Goal: Book appointment/travel/reservation

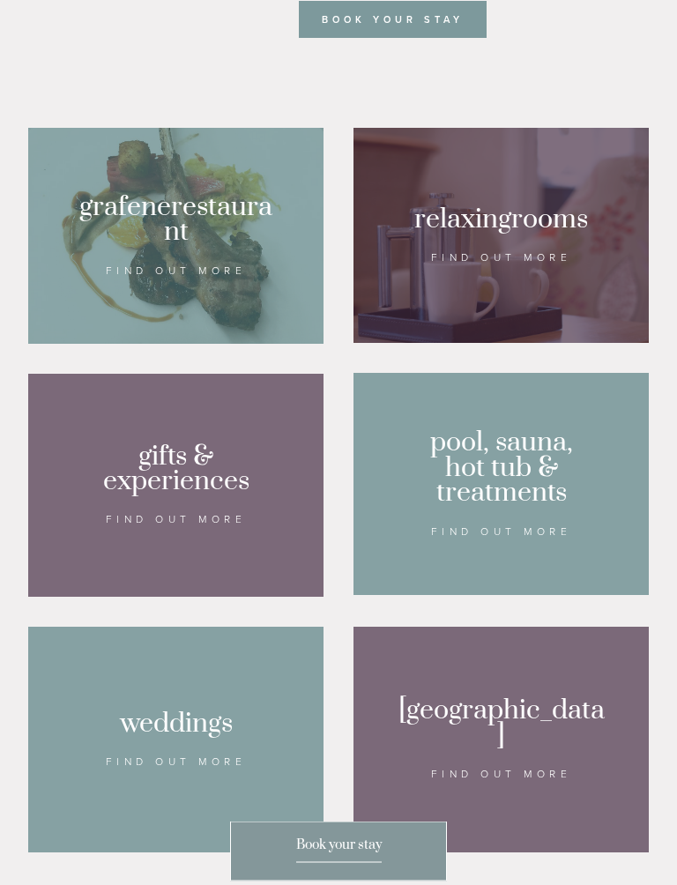
scroll to position [1195, 0]
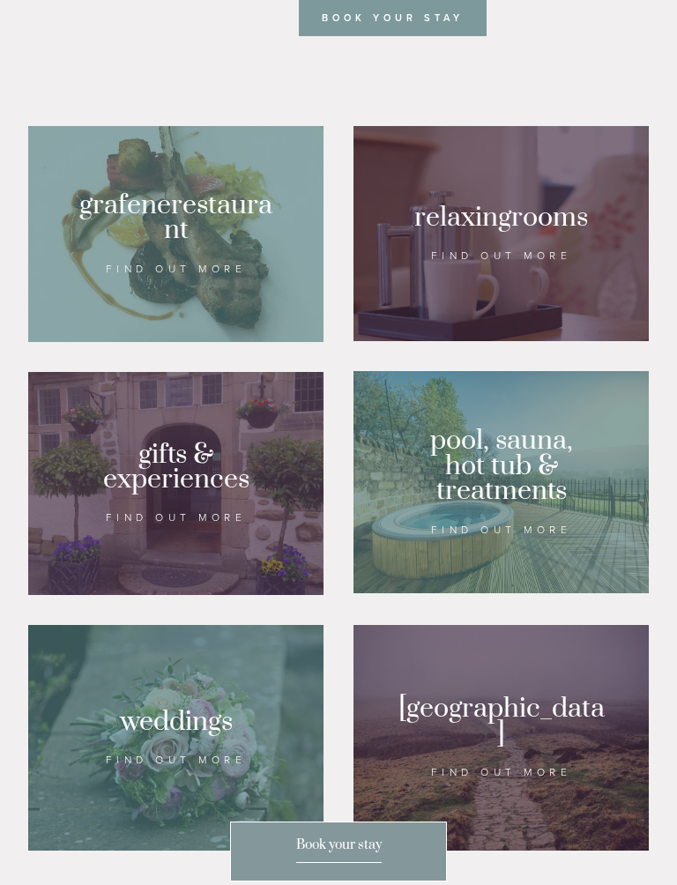
click at [103, 250] on div at bounding box center [175, 234] width 295 height 216
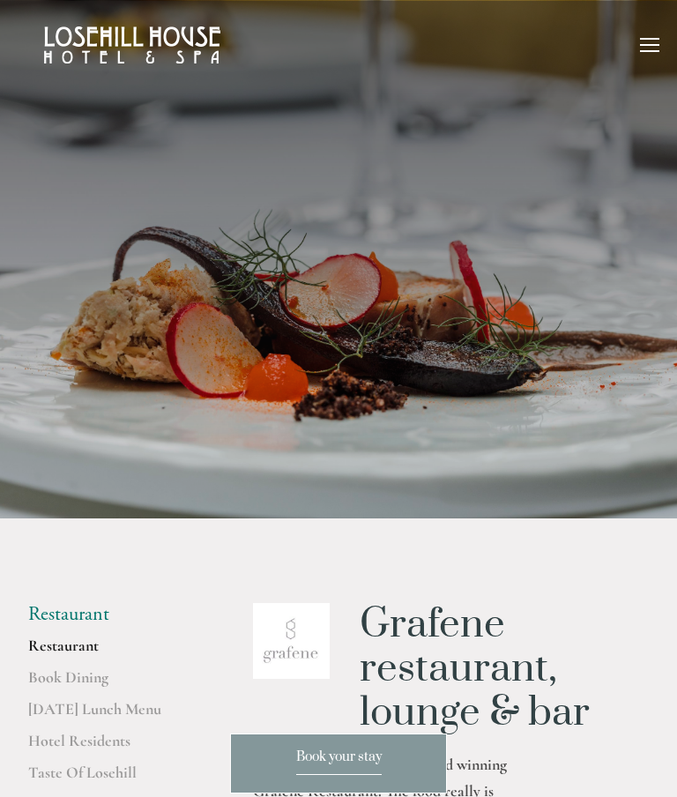
click at [653, 46] on div at bounding box center [649, 47] width 19 height 19
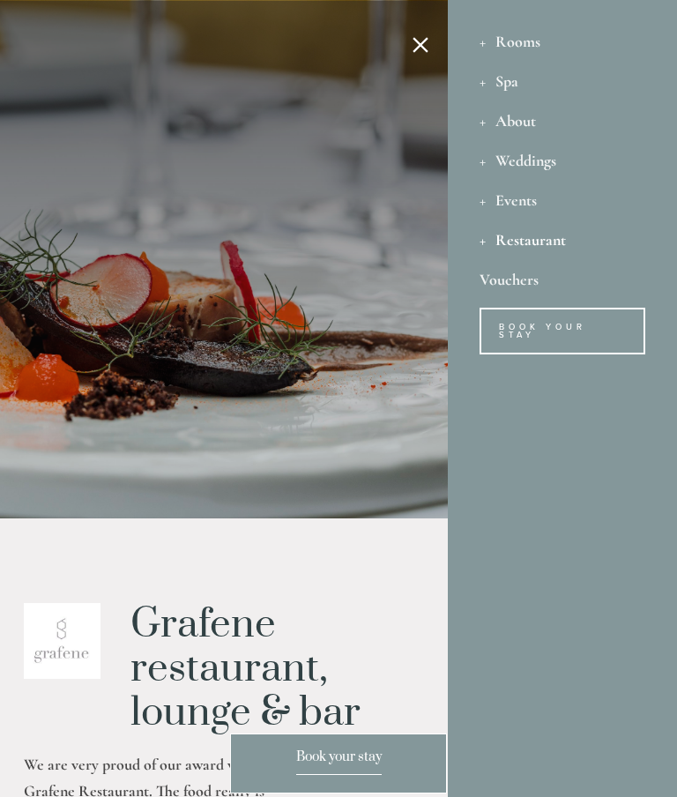
click at [505, 80] on div "Spa" at bounding box center [562, 81] width 166 height 40
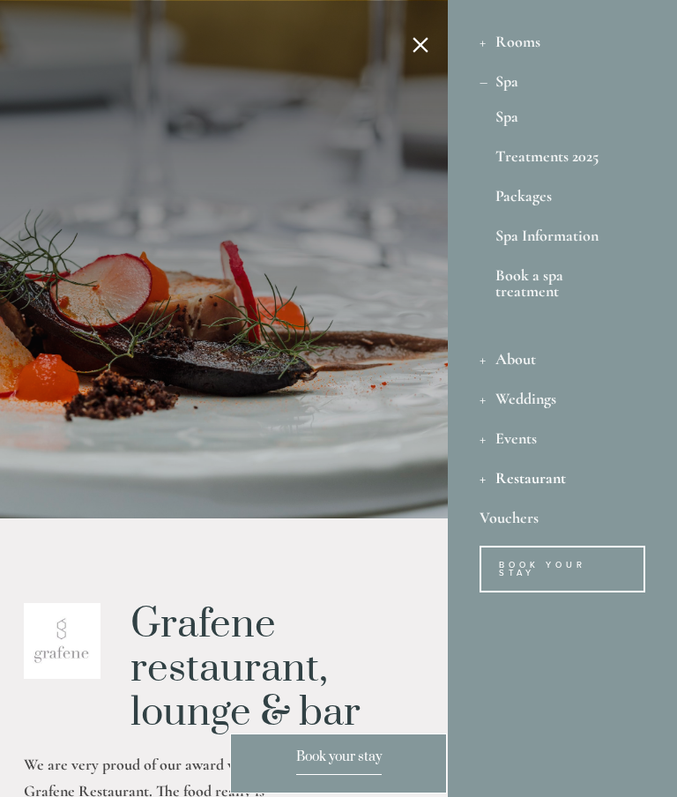
click at [533, 199] on link "Packages" at bounding box center [562, 200] width 134 height 24
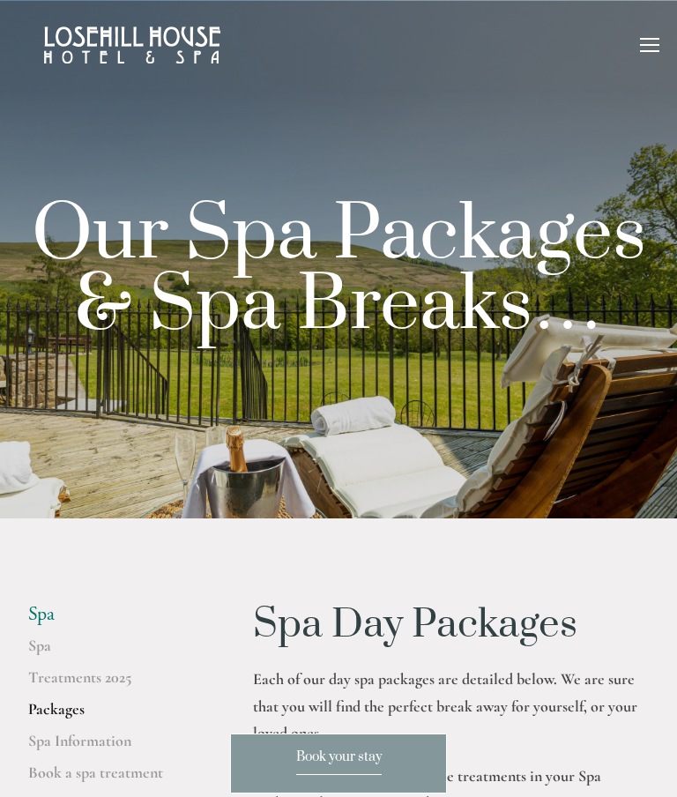
click at [652, 38] on div at bounding box center [649, 39] width 19 height 2
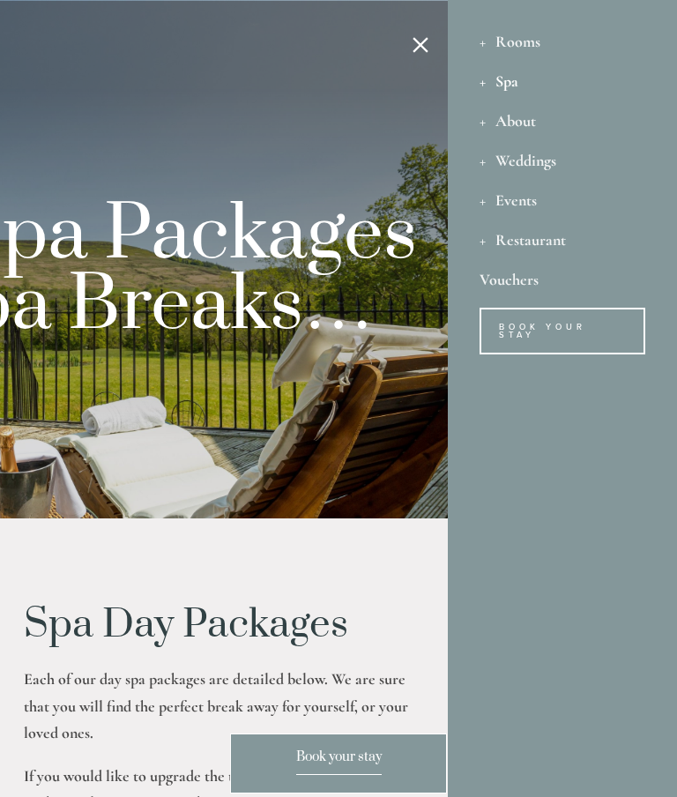
click at [505, 29] on div "Rooms" at bounding box center [562, 41] width 166 height 40
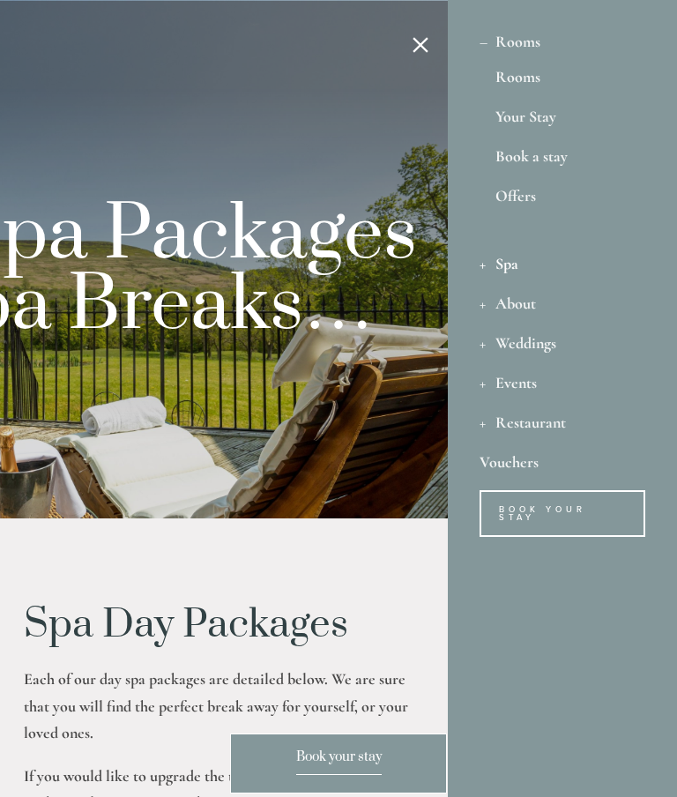
click at [522, 78] on link "Rooms" at bounding box center [562, 81] width 134 height 24
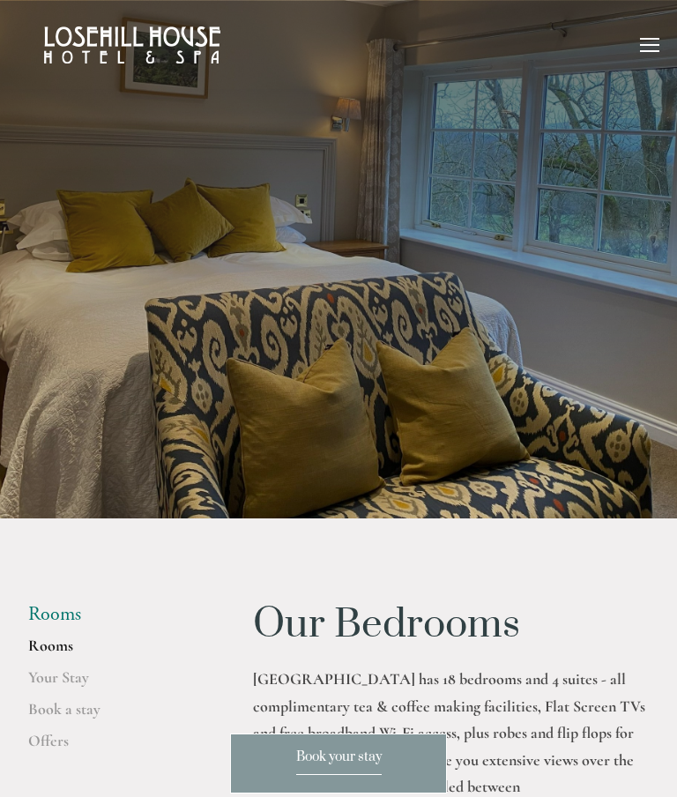
click at [649, 40] on div at bounding box center [649, 47] width 19 height 19
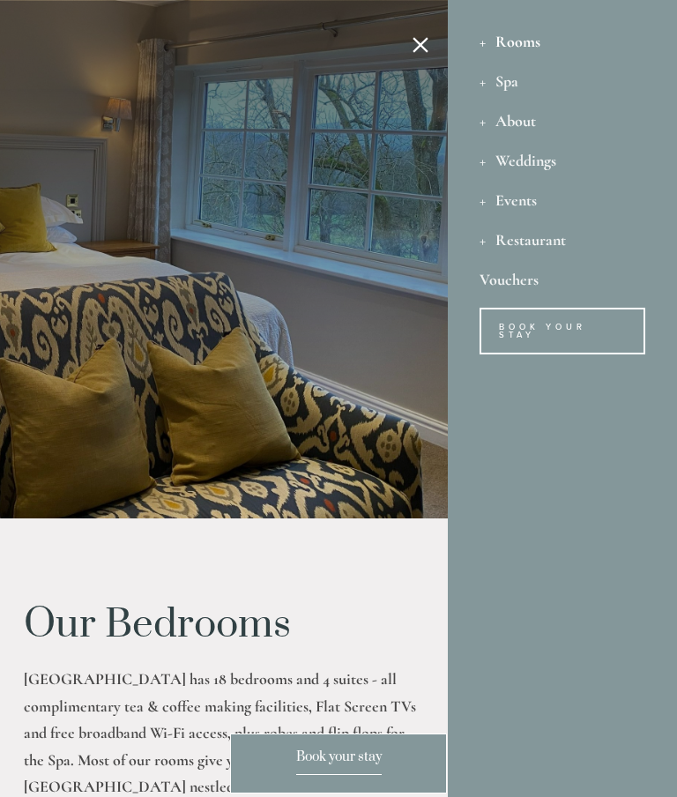
click at [501, 81] on div "Spa" at bounding box center [562, 81] width 166 height 40
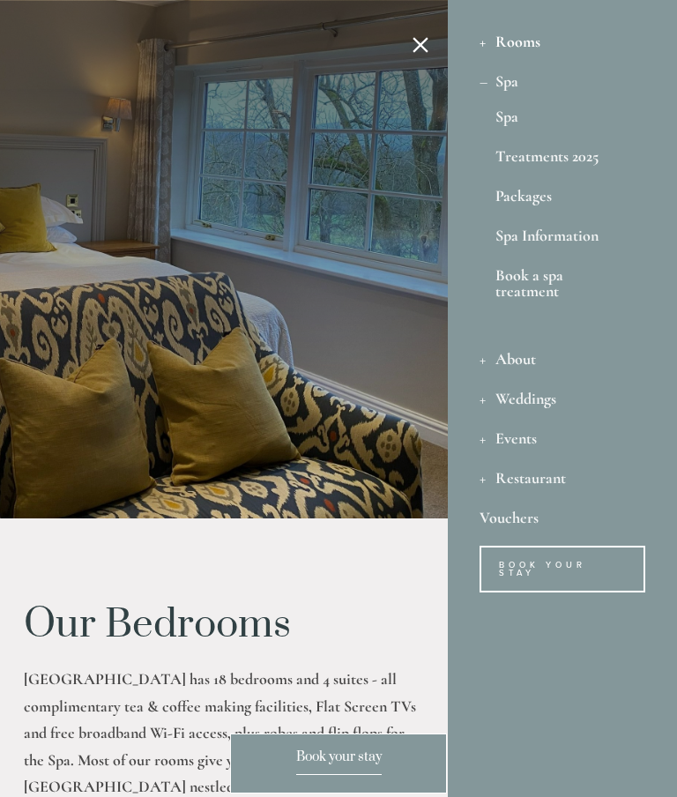
click at [524, 199] on link "Packages" at bounding box center [562, 200] width 134 height 24
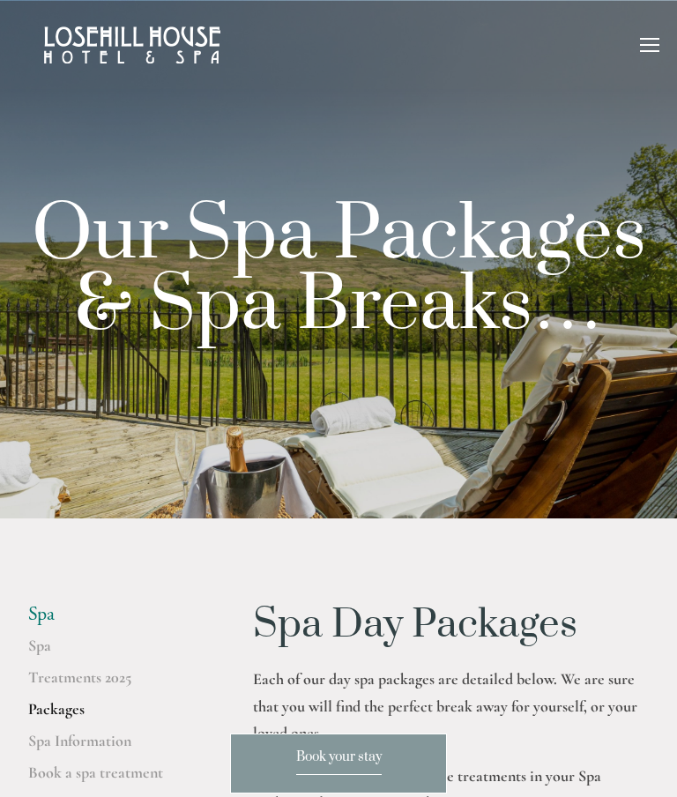
click at [648, 45] on div at bounding box center [649, 45] width 19 height 2
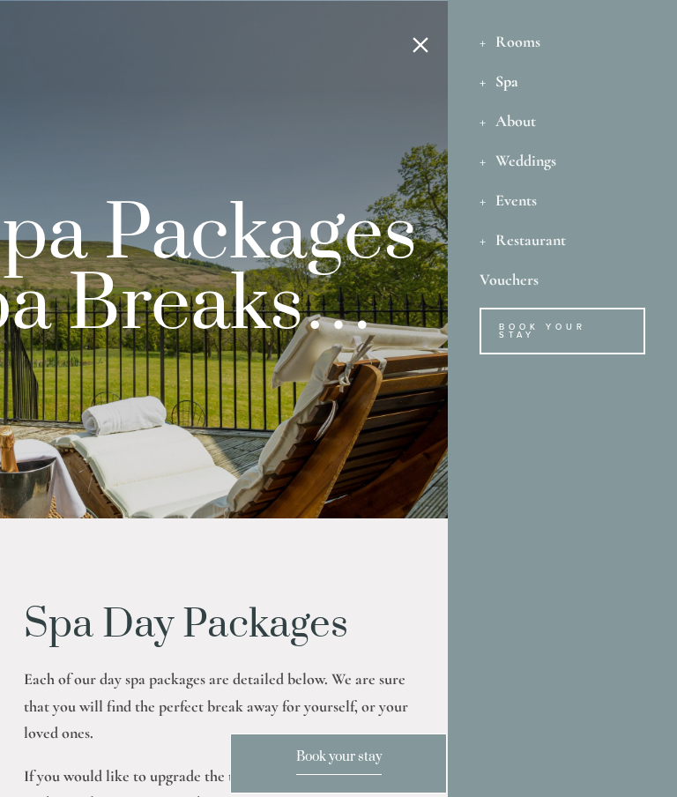
click at [532, 330] on link "Book Your Stay" at bounding box center [562, 331] width 166 height 47
